Goal: Task Accomplishment & Management: Manage account settings

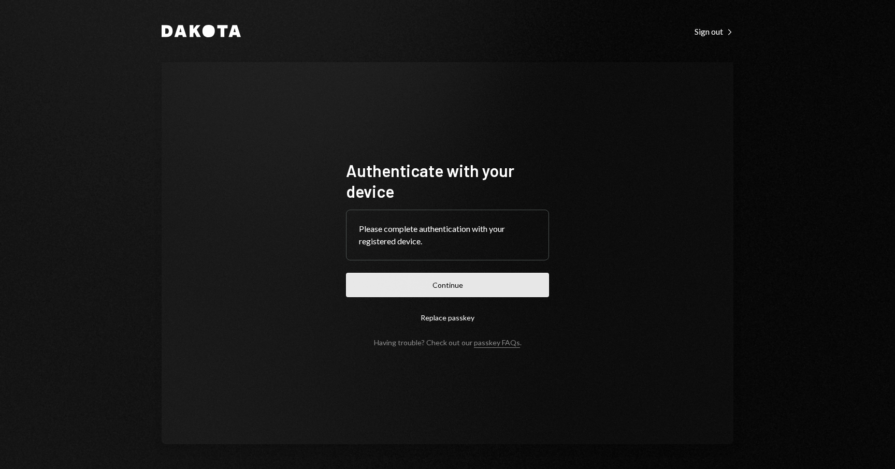
click at [518, 278] on button "Continue" at bounding box center [447, 285] width 203 height 24
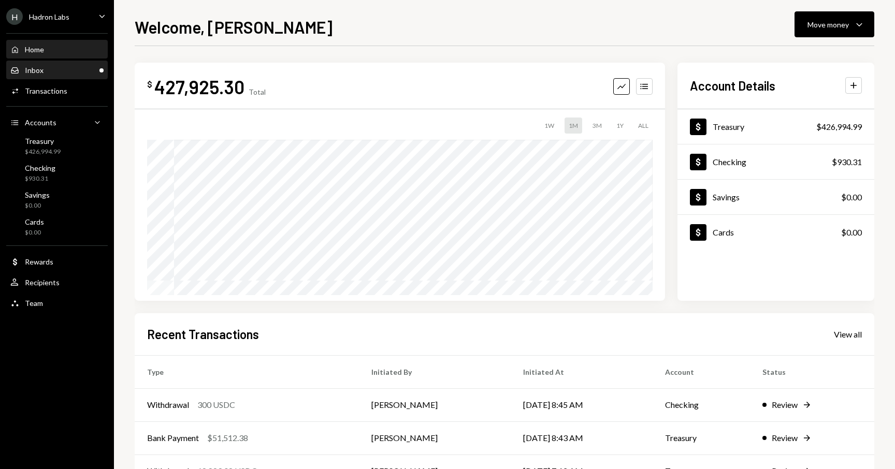
click at [78, 69] on div "Inbox Inbox" at bounding box center [56, 70] width 93 height 9
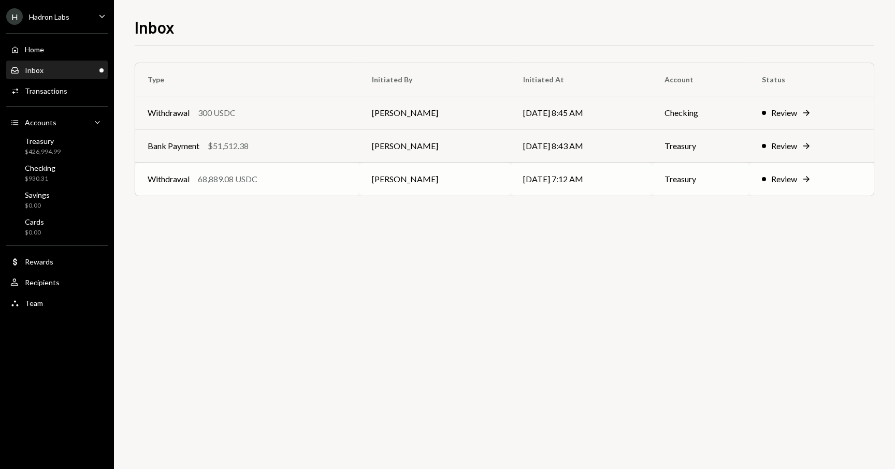
click at [797, 178] on div "Review" at bounding box center [784, 179] width 26 height 12
click at [794, 178] on div "Review" at bounding box center [784, 179] width 26 height 12
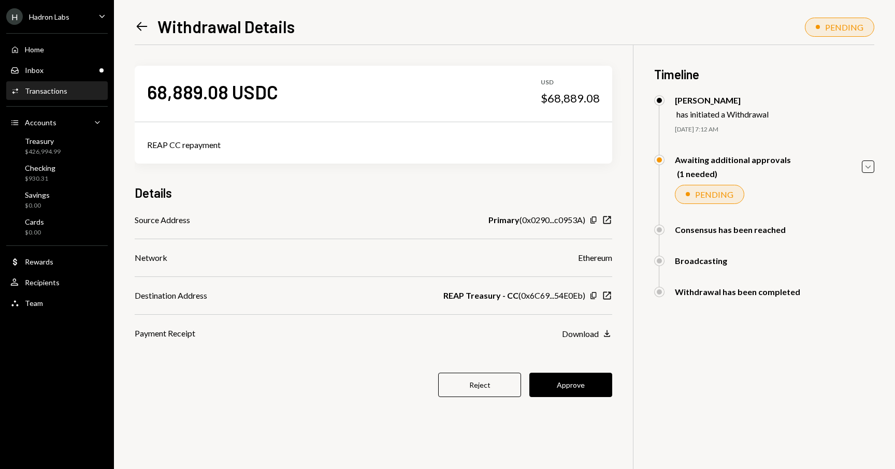
scroll to position [45, 0]
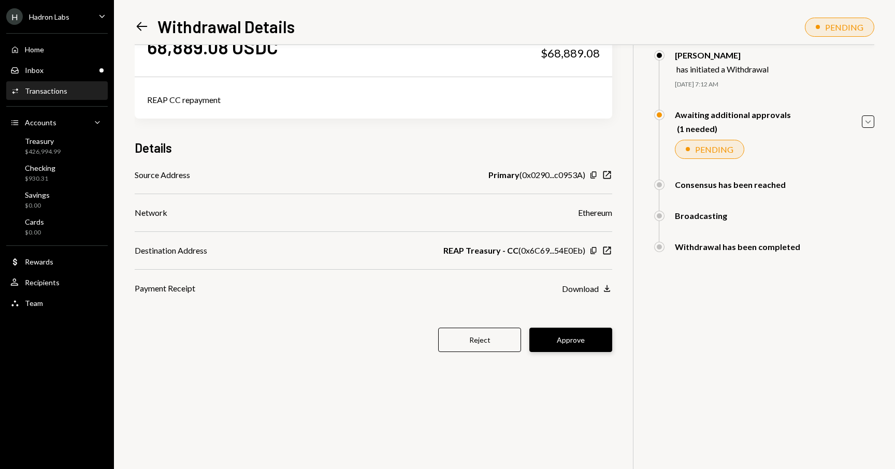
click at [581, 346] on button "Approve" at bounding box center [570, 340] width 83 height 24
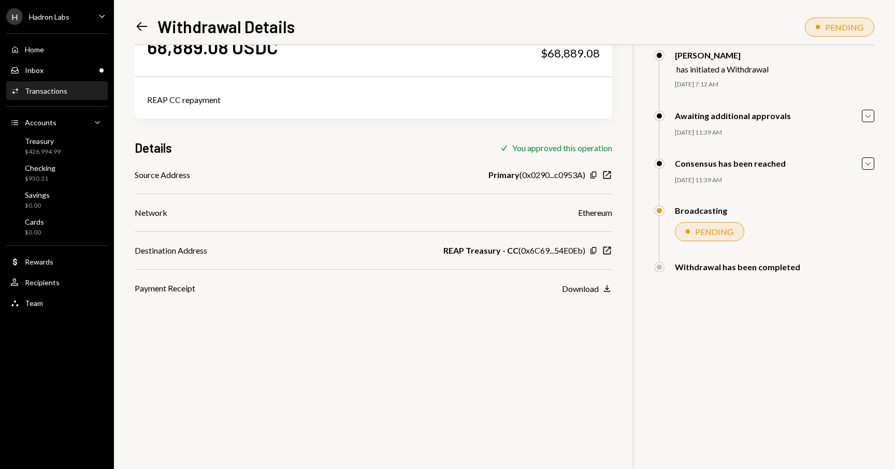
scroll to position [0, 0]
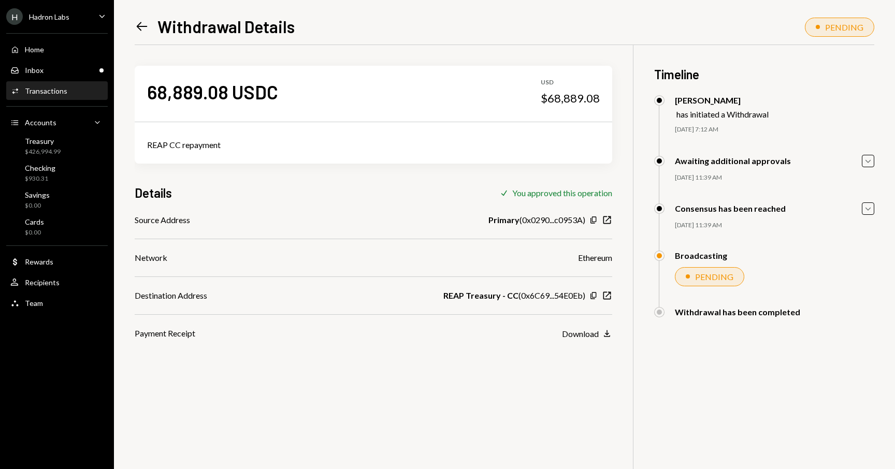
click at [141, 28] on icon "Left Arrow" at bounding box center [142, 26] width 15 height 15
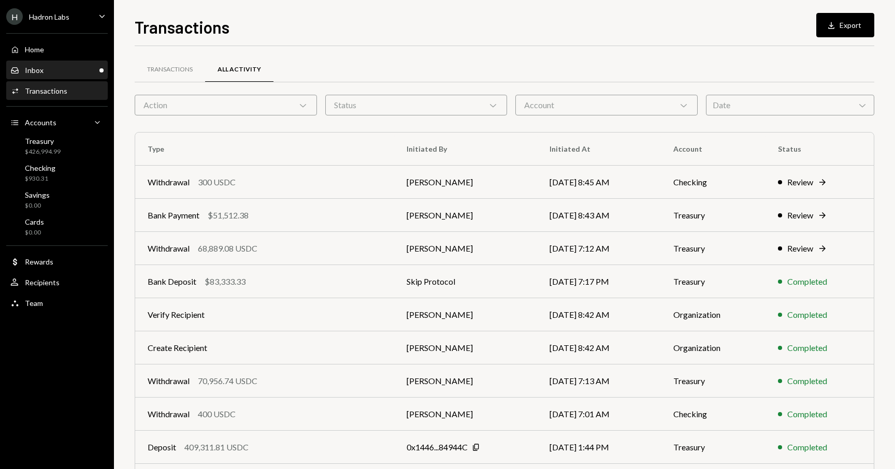
click at [62, 79] on div "Inbox Inbox" at bounding box center [56, 71] width 93 height 18
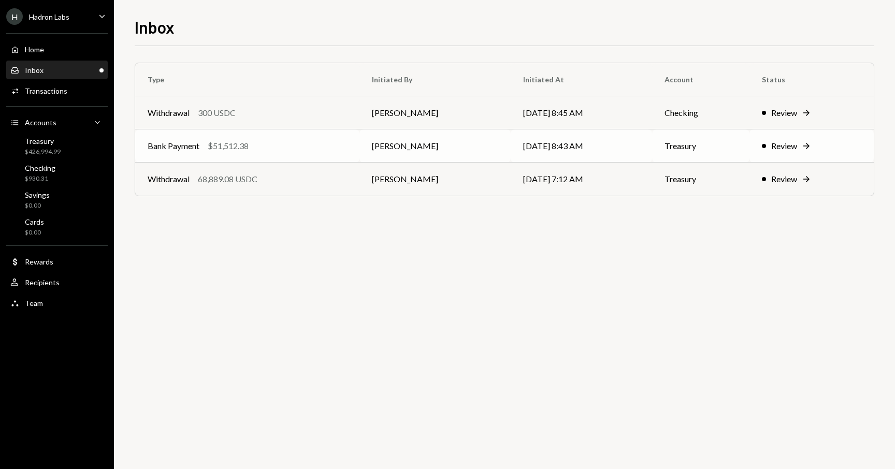
click at [778, 140] on div "Review" at bounding box center [784, 146] width 26 height 12
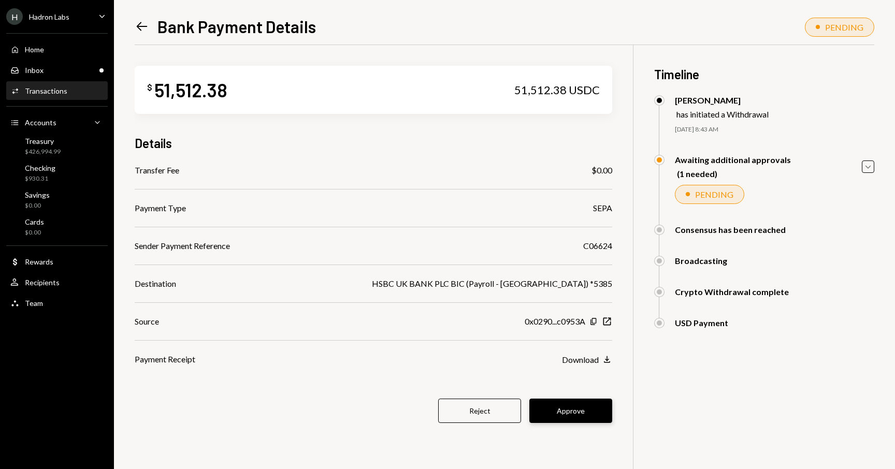
click at [592, 416] on button "Approve" at bounding box center [570, 411] width 83 height 24
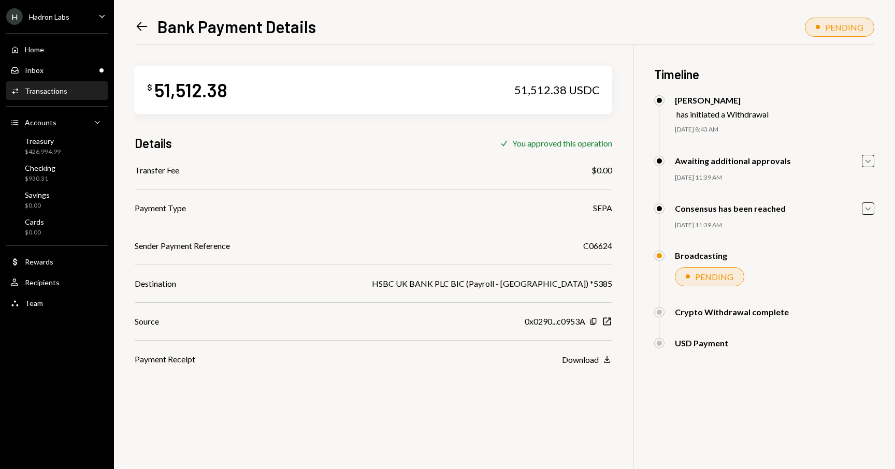
click at [140, 25] on icon "Left Arrow" at bounding box center [142, 26] width 15 height 15
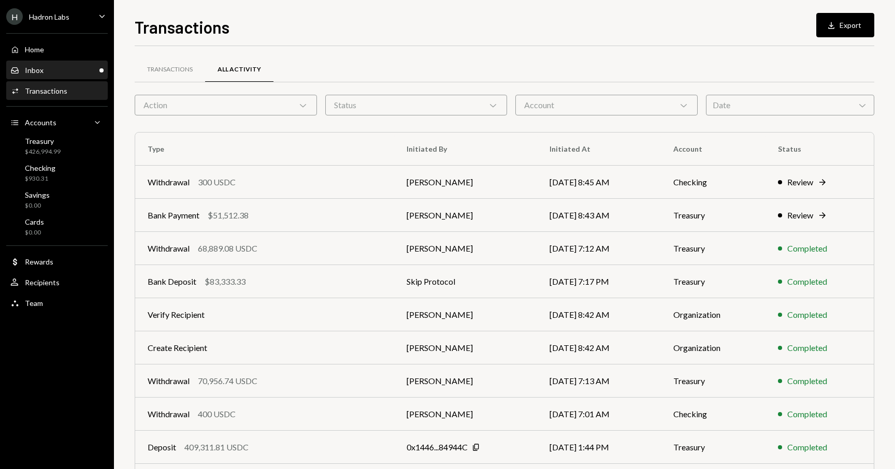
click at [23, 69] on div "Inbox Inbox" at bounding box center [26, 70] width 33 height 9
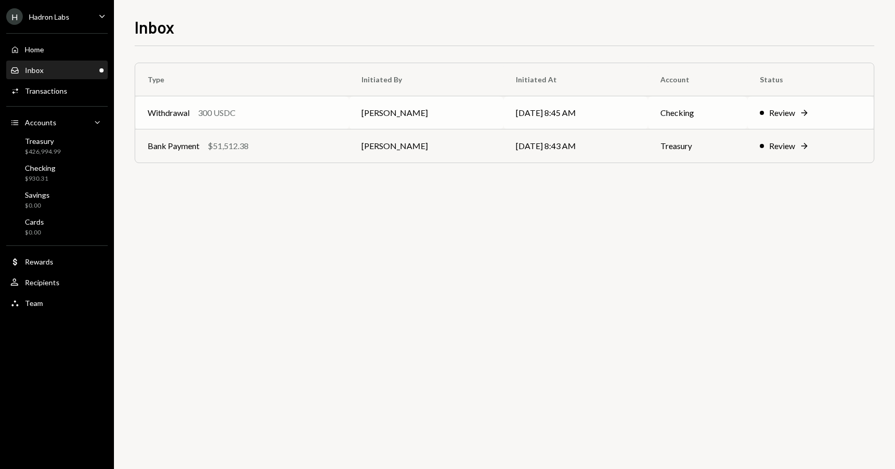
click at [808, 109] on icon "Right Arrow" at bounding box center [804, 113] width 10 height 10
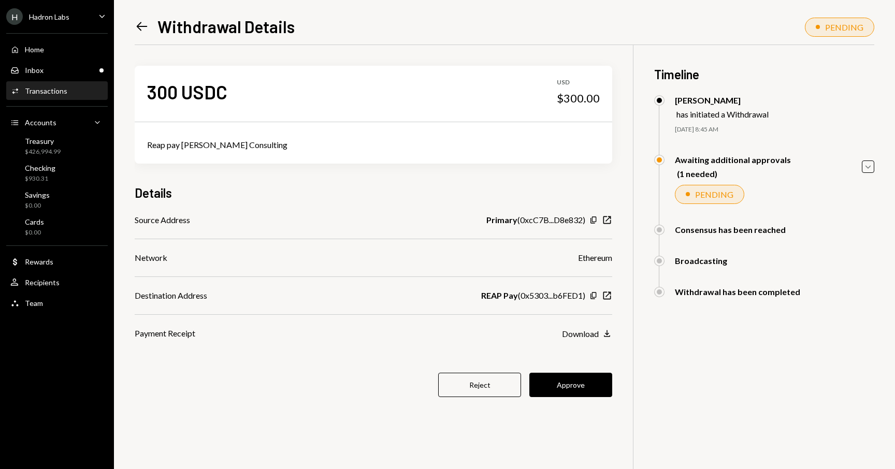
click at [558, 394] on button "Approve" at bounding box center [570, 385] width 83 height 24
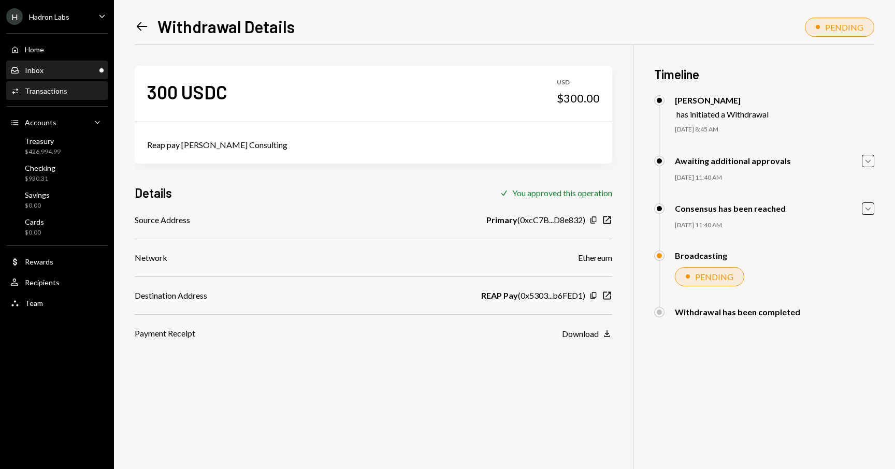
click at [57, 61] on link "Inbox Inbox" at bounding box center [57, 70] width 102 height 19
